Goal: Task Accomplishment & Management: Manage account settings

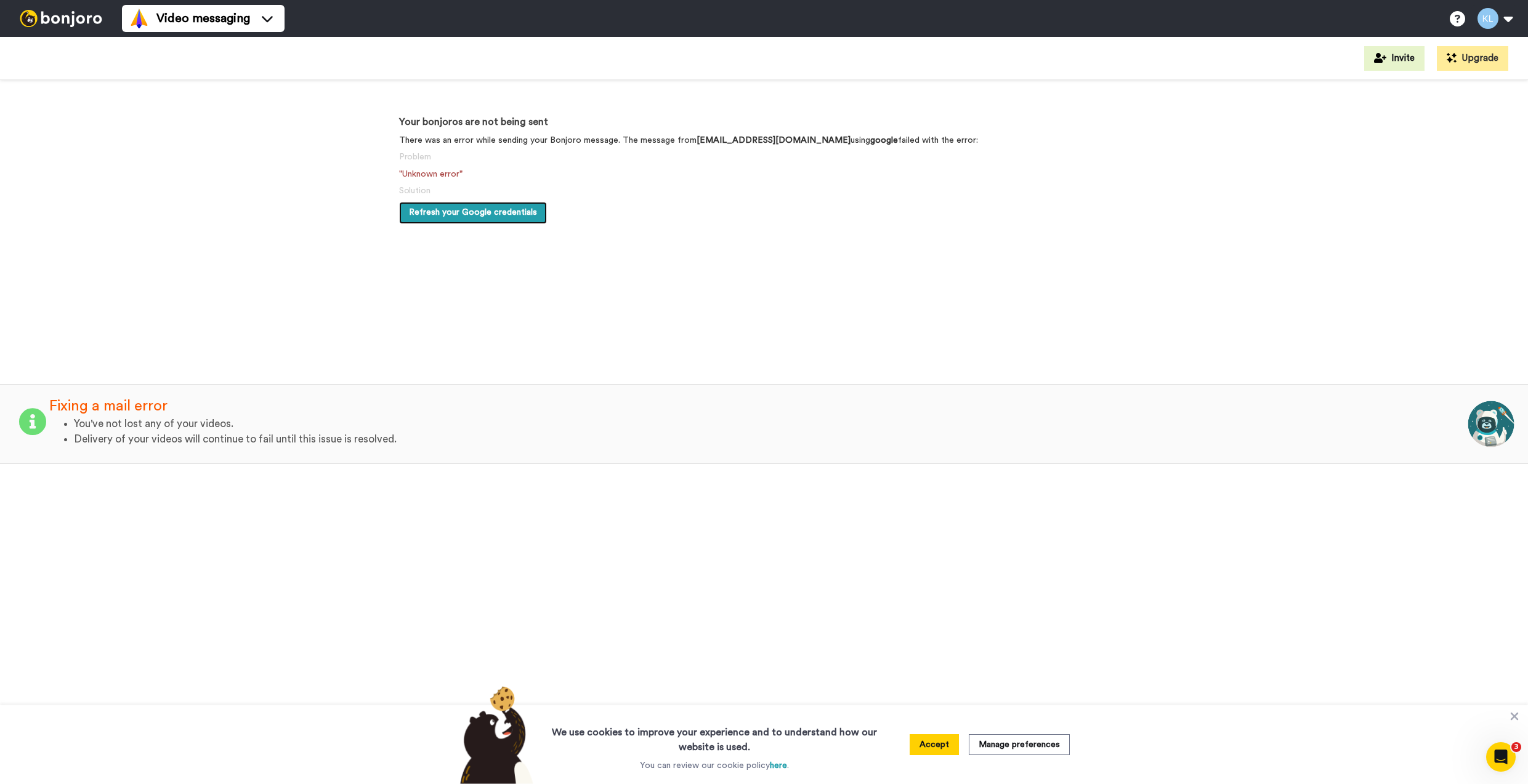
click at [482, 213] on span "Refresh your Google credentials" at bounding box center [472, 212] width 128 height 8
